Goal: Task Accomplishment & Management: Complete application form

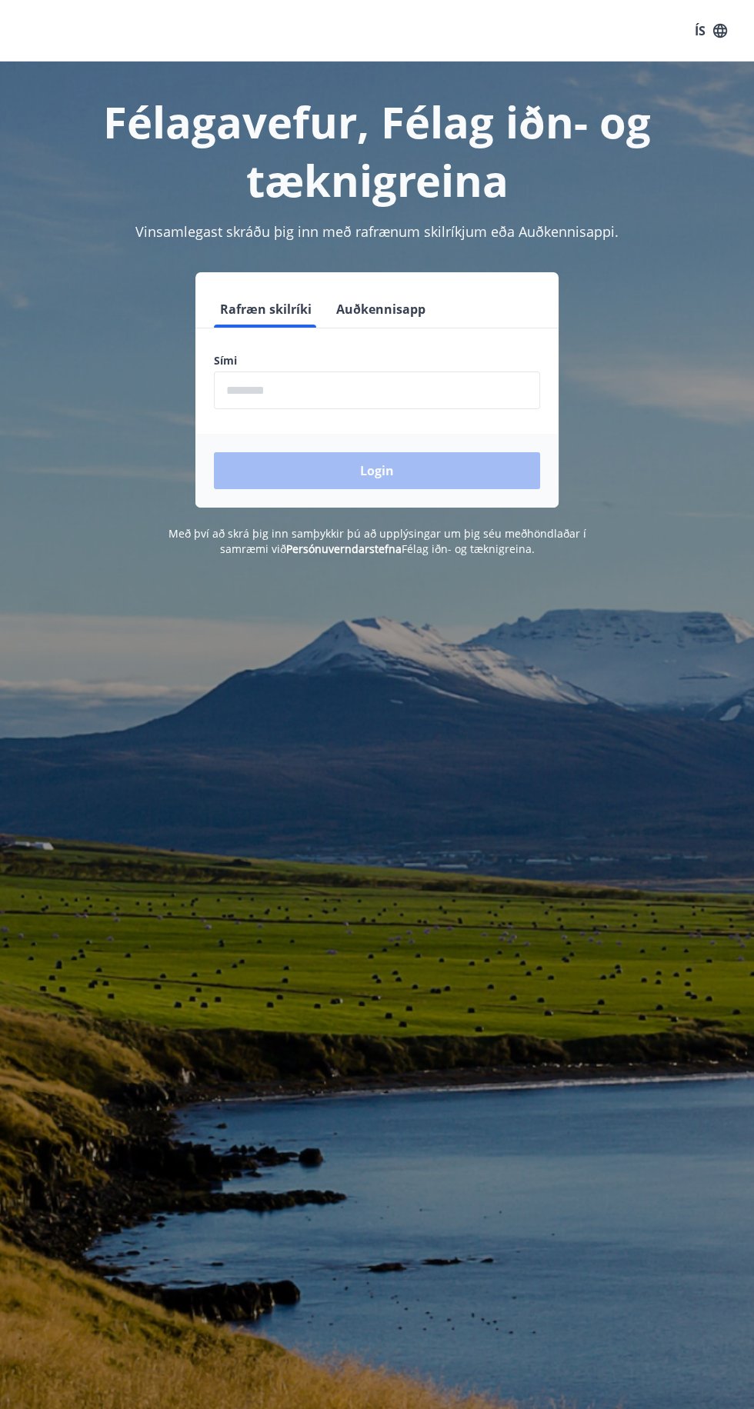
click at [389, 390] on input "phone" at bounding box center [377, 391] width 326 height 38
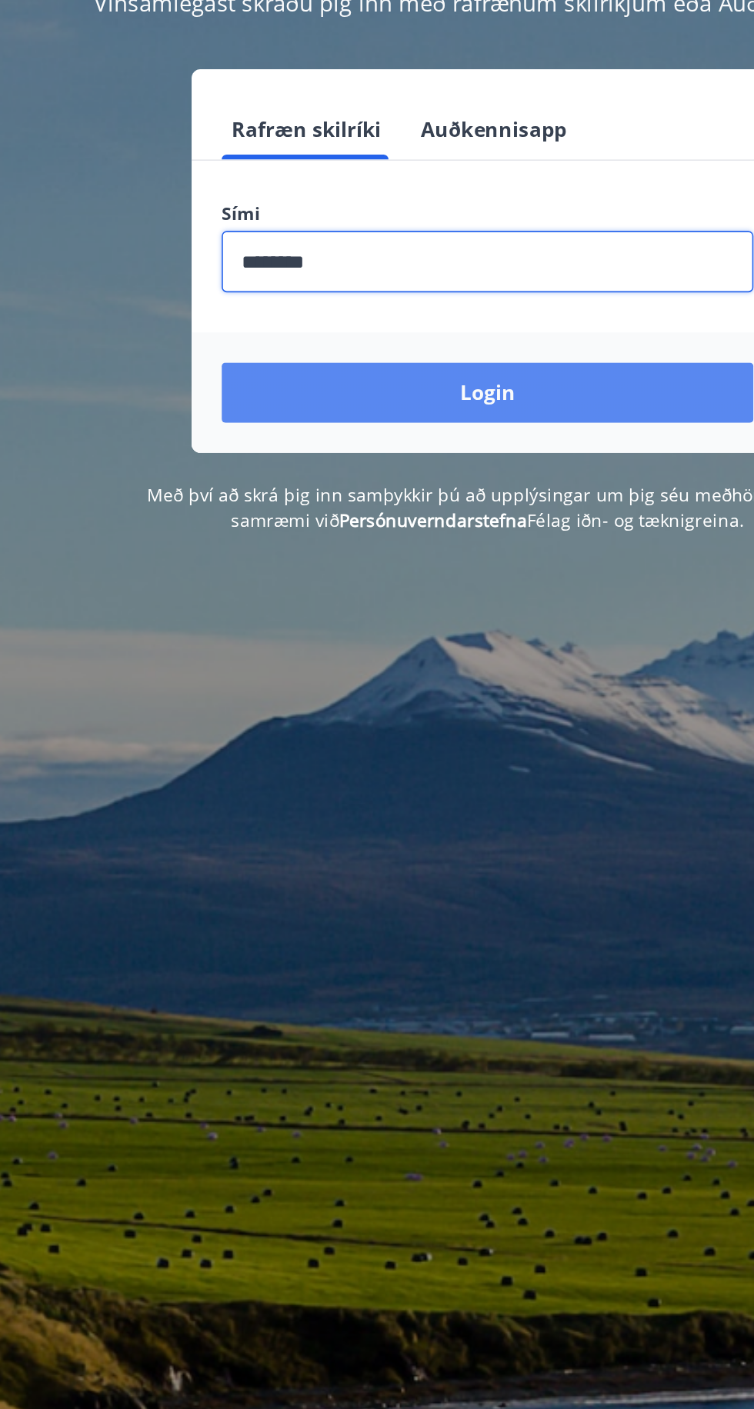
type input "********"
click at [397, 480] on button "Login" at bounding box center [377, 470] width 326 height 37
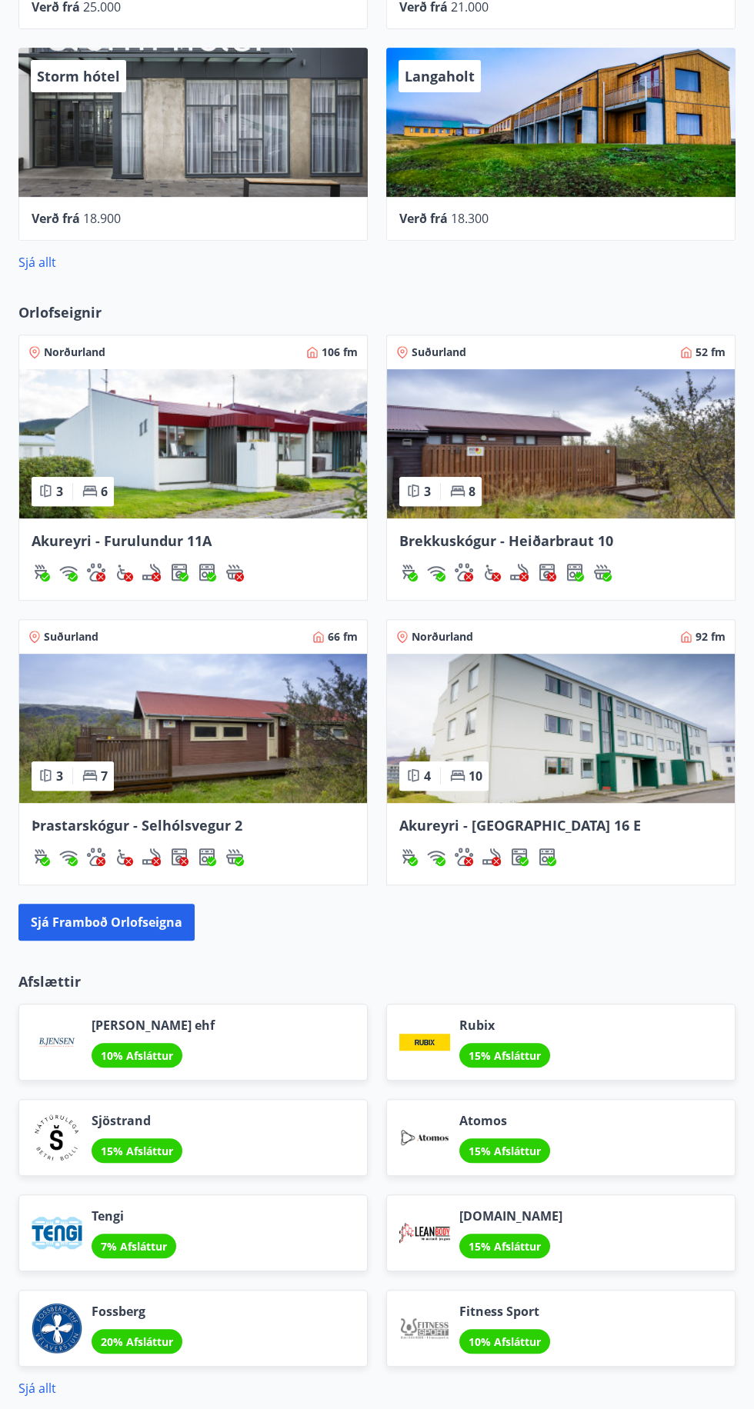
scroll to position [952, 0]
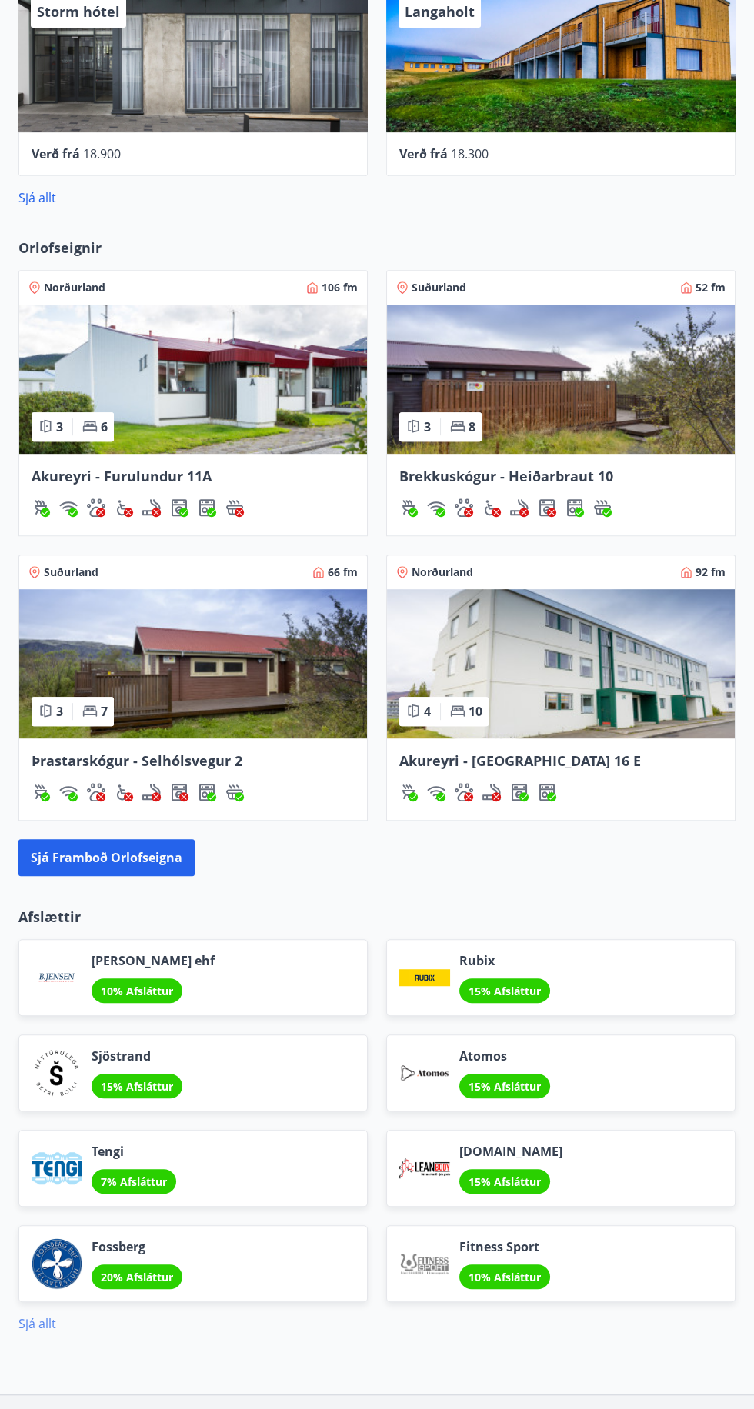
click at [42, 1325] on link "Sjá allt" at bounding box center [37, 1323] width 38 height 17
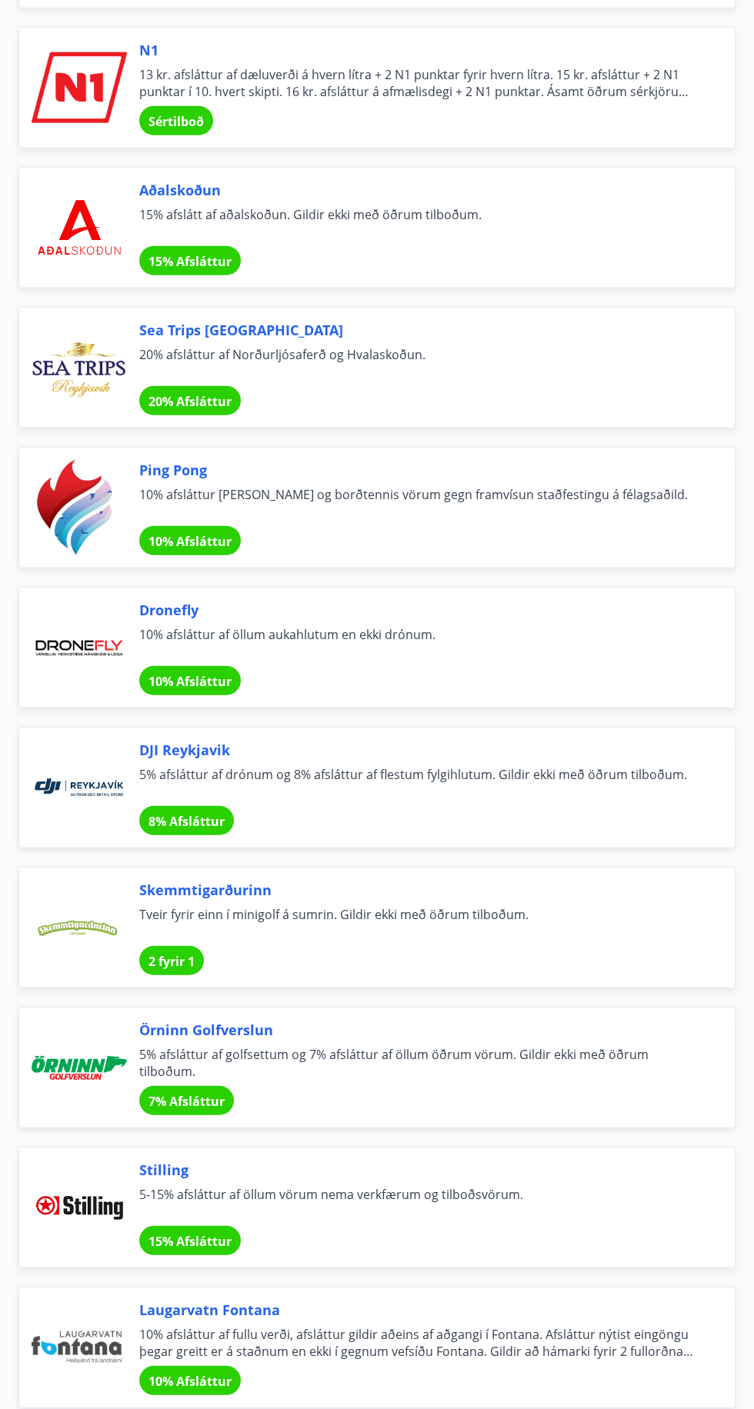
scroll to position [4868, 0]
